Goal: Find specific page/section: Find specific page/section

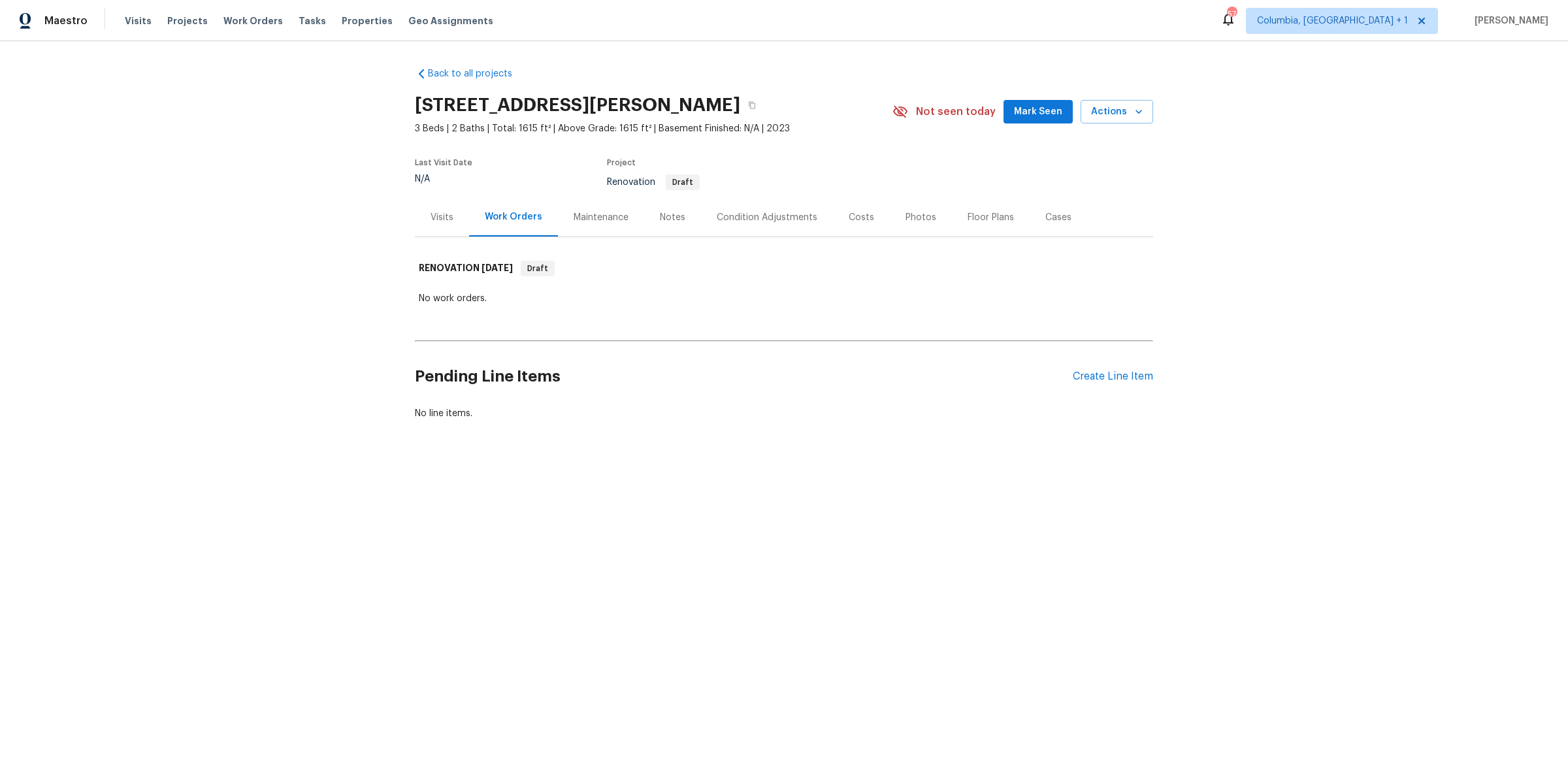
click at [731, 219] on div "Condition Adjustments" at bounding box center [767, 217] width 101 height 13
